Goal: Task Accomplishment & Management: Use online tool/utility

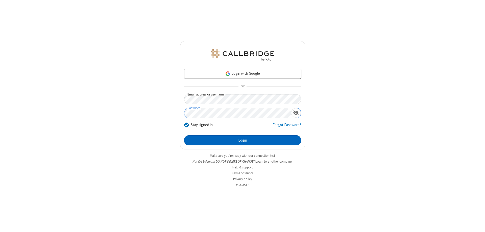
click at [243, 140] on button "Login" at bounding box center [242, 140] width 117 height 10
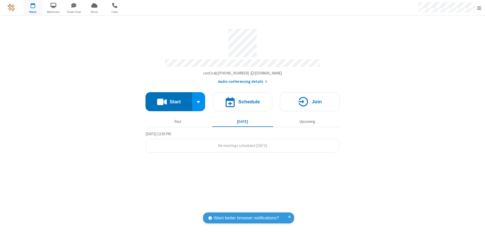
click at [169, 99] on button "Start" at bounding box center [169, 101] width 47 height 19
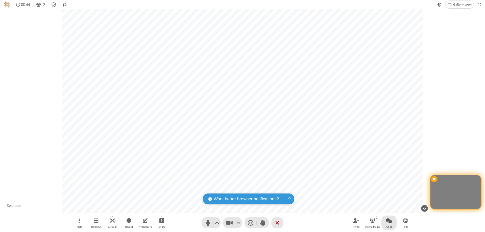
click at [389, 220] on span "Open chat" at bounding box center [389, 220] width 6 height 6
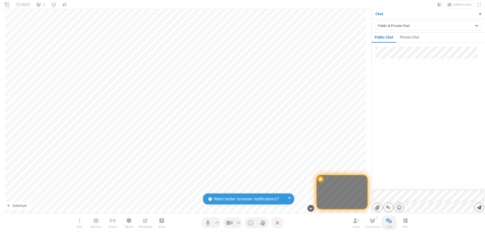
click at [479, 207] on span "Send message" at bounding box center [479, 206] width 5 height 5
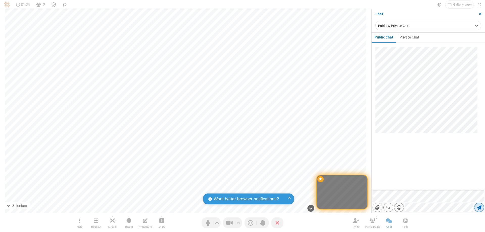
click at [479, 207] on span "Send message" at bounding box center [479, 206] width 5 height 5
click at [480, 14] on span "Close sidebar" at bounding box center [480, 14] width 3 height 4
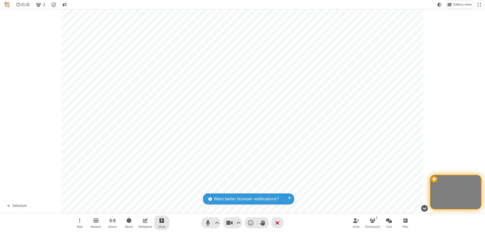
click at [162, 220] on span "Start sharing" at bounding box center [161, 220] width 5 height 6
click at [141, 208] on span "Share my screen" at bounding box center [142, 208] width 6 height 4
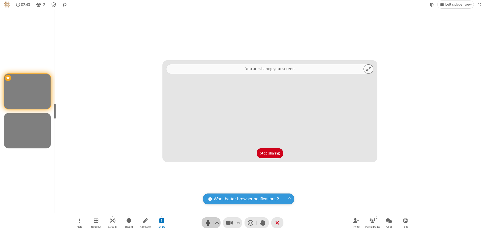
click at [211, 222] on span "Mute (⌘+Shift+A)" at bounding box center [208, 222] width 8 height 7
click at [211, 222] on span "Unmute (⌘+Shift+A)" at bounding box center [208, 222] width 8 height 7
click at [211, 222] on span "Mute (⌘+Shift+A)" at bounding box center [208, 222] width 8 height 7
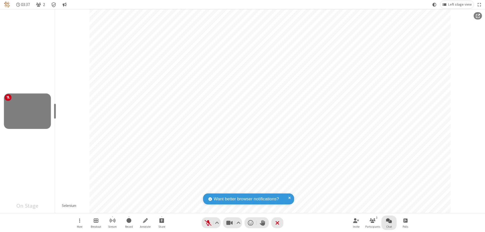
click at [389, 220] on span "Open chat" at bounding box center [389, 220] width 6 height 6
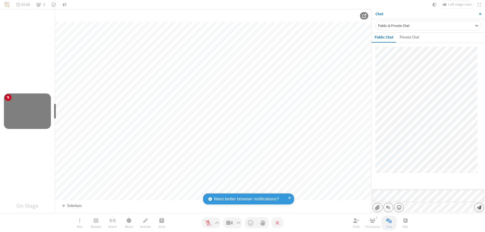
click at [479, 207] on span "Send message" at bounding box center [479, 206] width 5 height 5
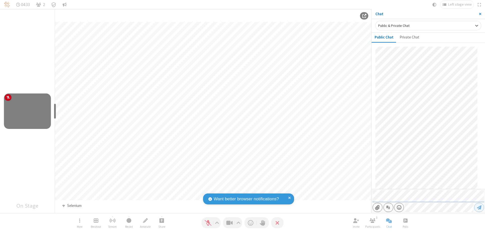
scroll to position [108, 0]
click at [480, 14] on span "Close sidebar" at bounding box center [480, 14] width 3 height 4
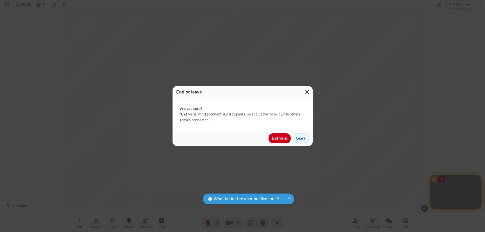
click at [280, 138] on button "End for all" at bounding box center [280, 138] width 22 height 10
